Goal: Transaction & Acquisition: Purchase product/service

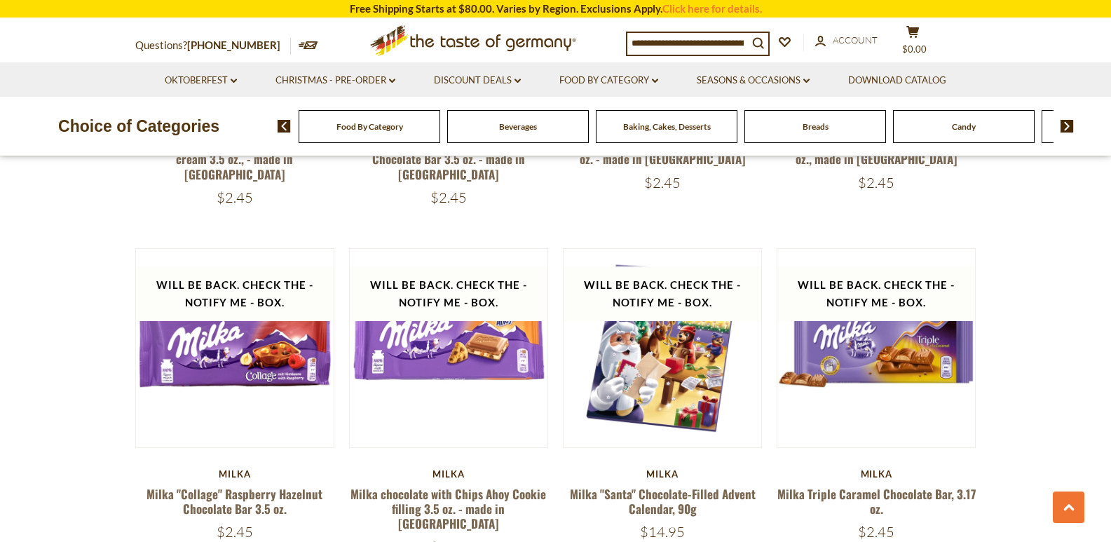
scroll to position [3084, 0]
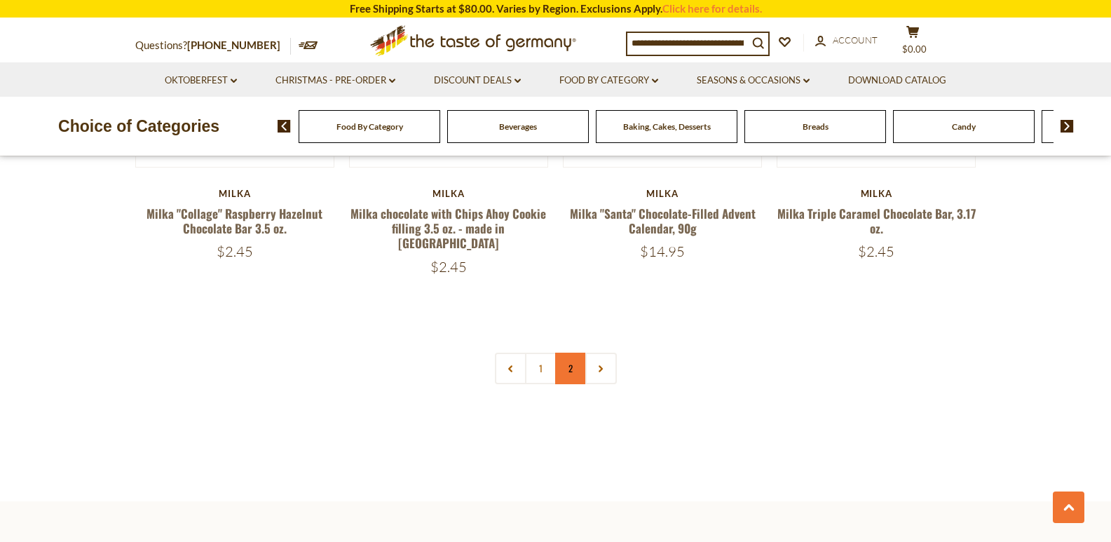
click at [580, 353] on link "2" at bounding box center [571, 369] width 32 height 32
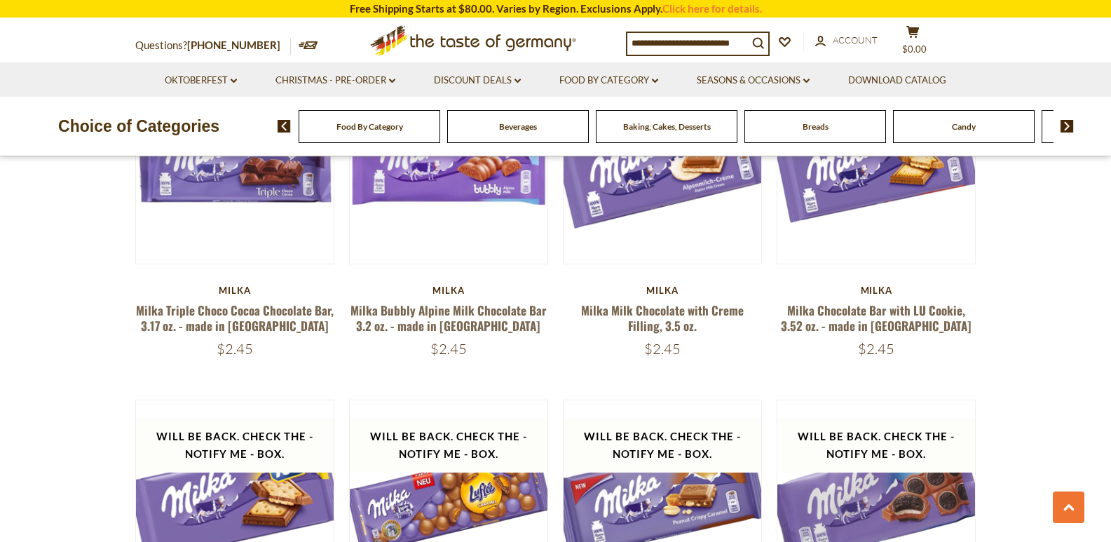
scroll to position [781, 0]
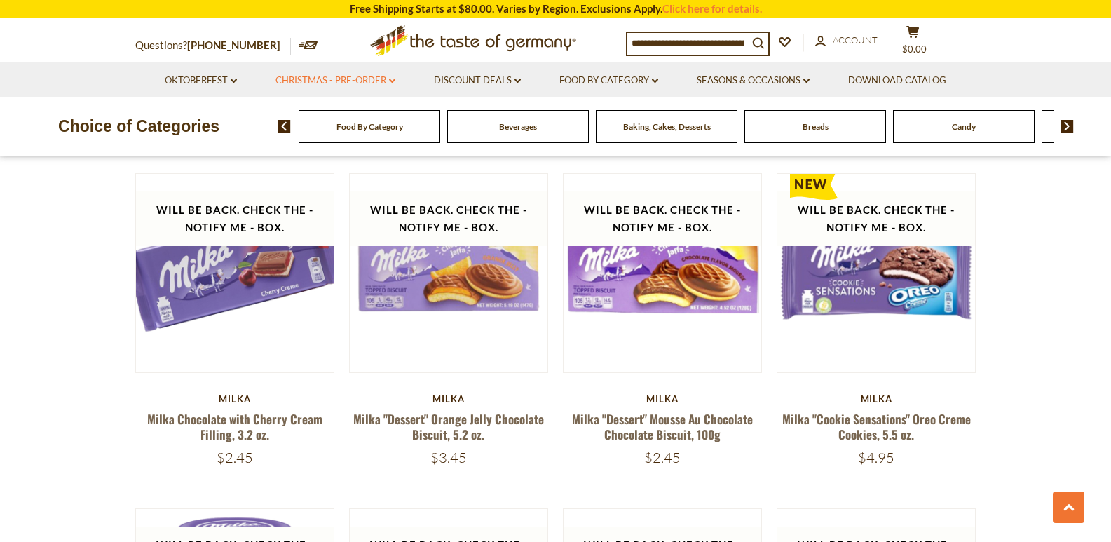
click at [310, 78] on link "Christmas - PRE-ORDER dropdown_arrow" at bounding box center [335, 80] width 120 height 15
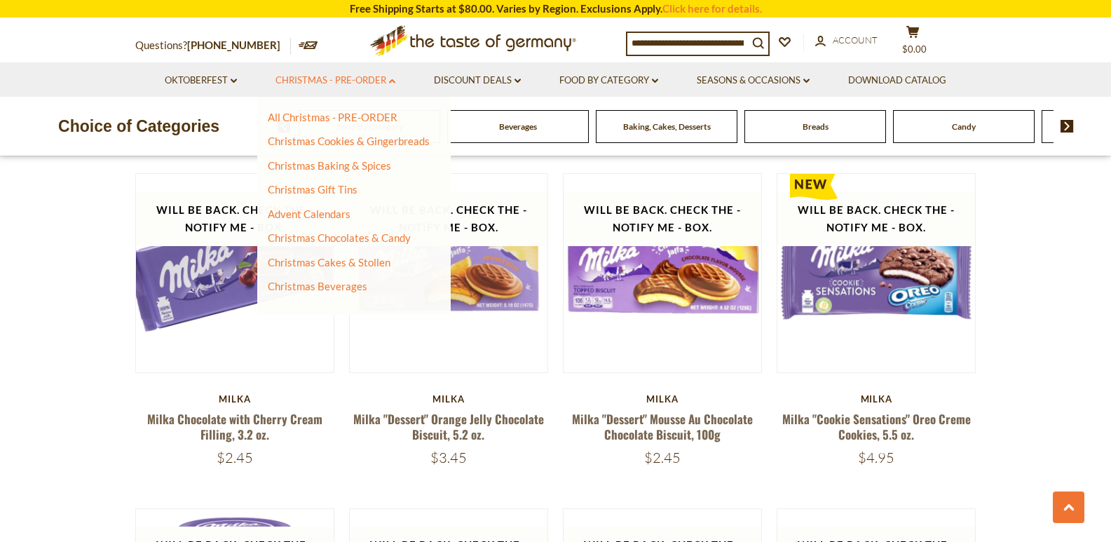
click at [365, 76] on link "Christmas - PRE-ORDER dropdown_arrow" at bounding box center [335, 80] width 120 height 15
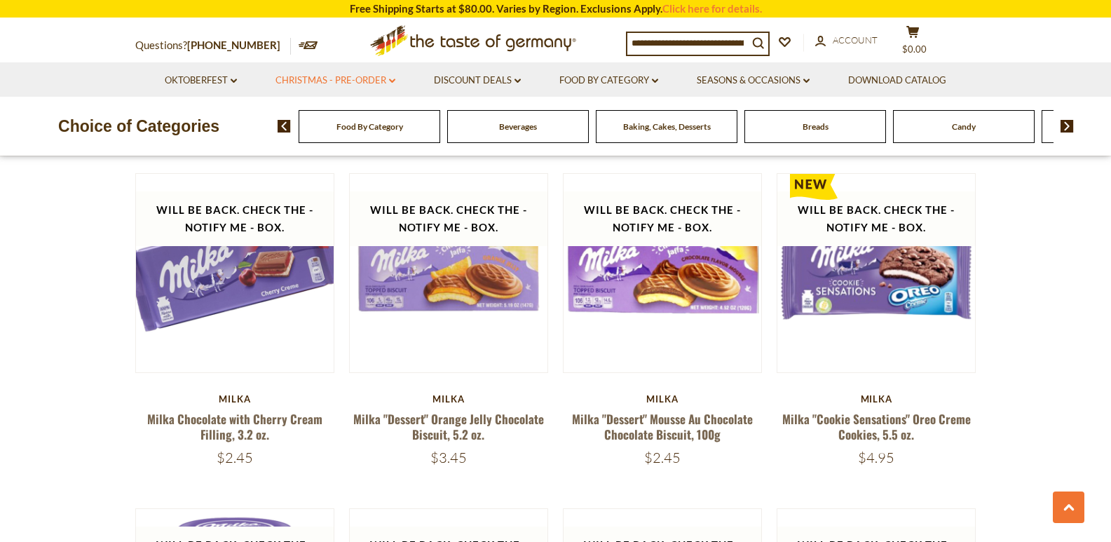
click at [364, 77] on link "Christmas - PRE-ORDER dropdown_arrow" at bounding box center [335, 80] width 120 height 15
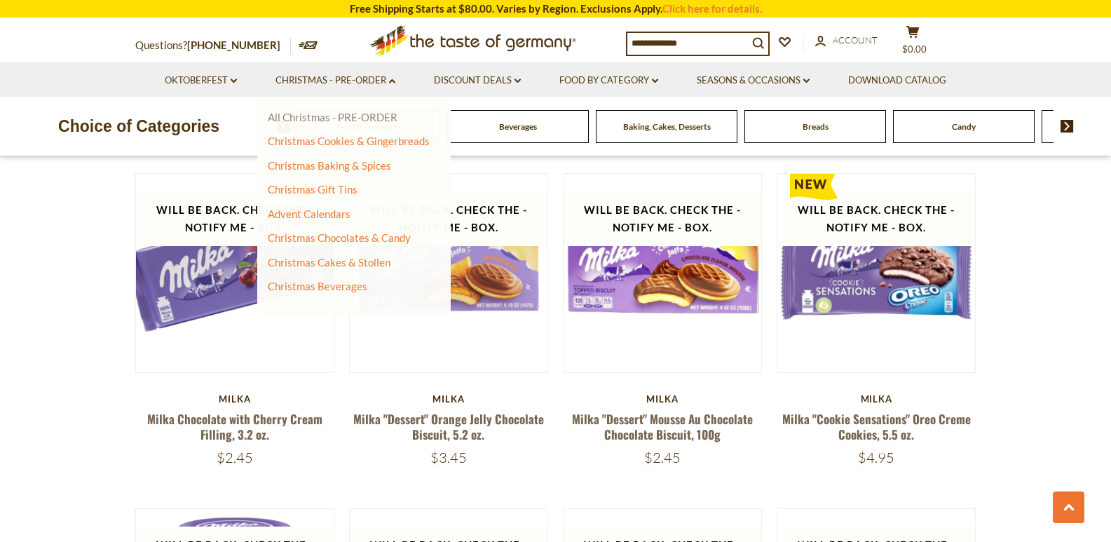
click at [332, 117] on link "All Christmas - PRE-ORDER" at bounding box center [333, 117] width 130 height 13
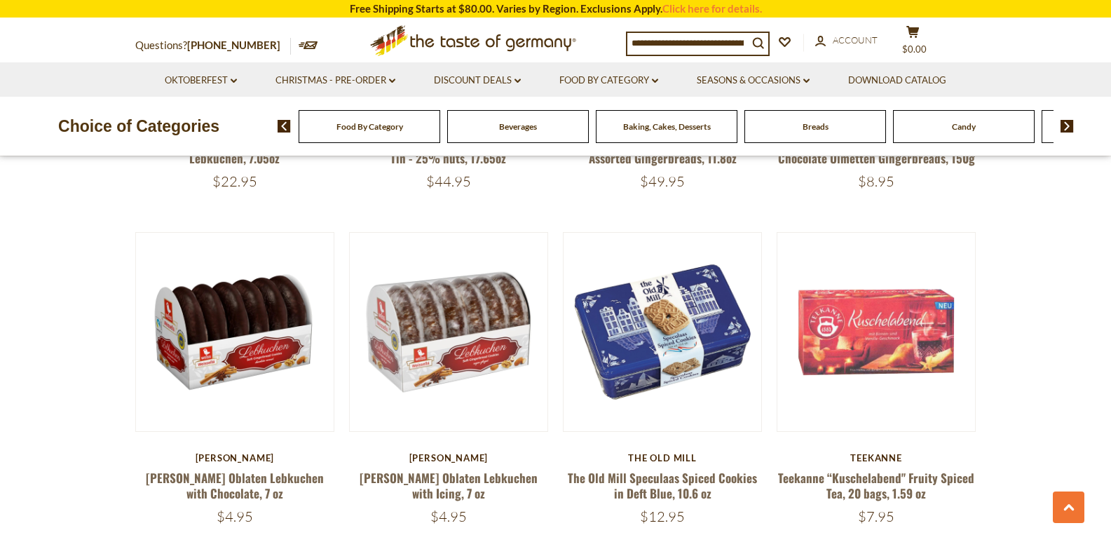
scroll to position [1682, 0]
